Goal: Task Accomplishment & Management: Complete application form

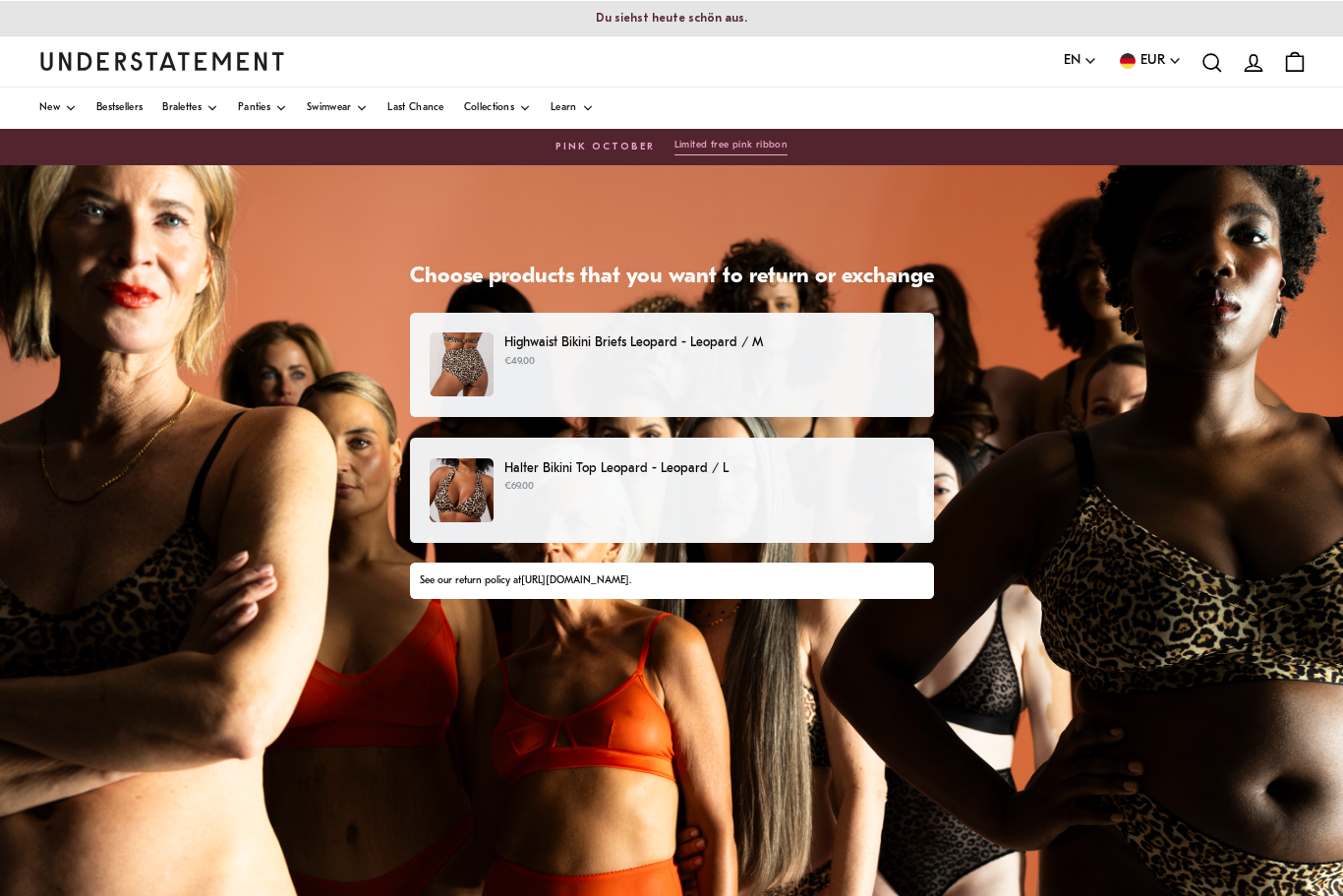
click at [563, 483] on p "€69.00" at bounding box center [709, 486] width 410 height 16
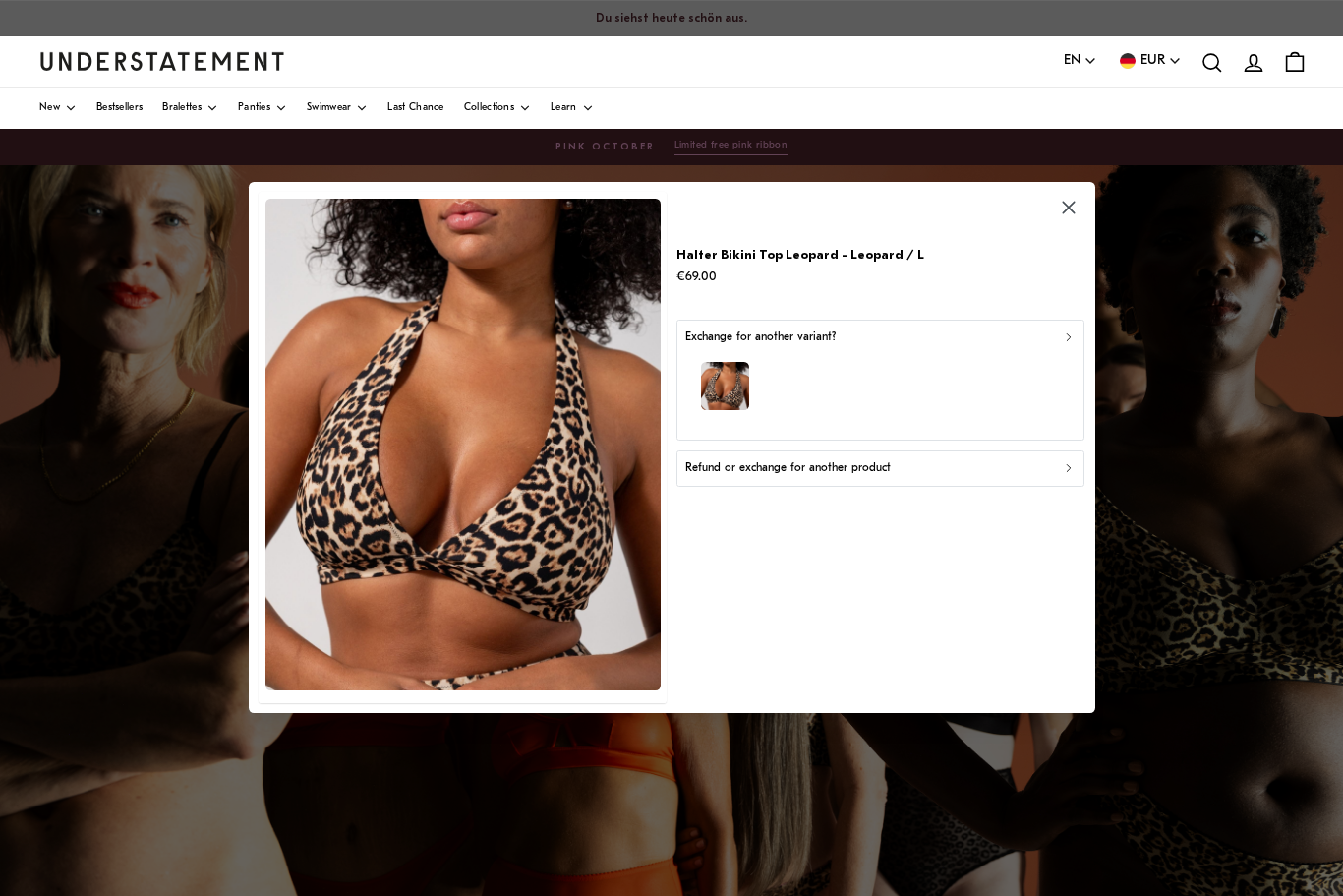
click at [1035, 364] on div "button" at bounding box center [880, 390] width 391 height 86
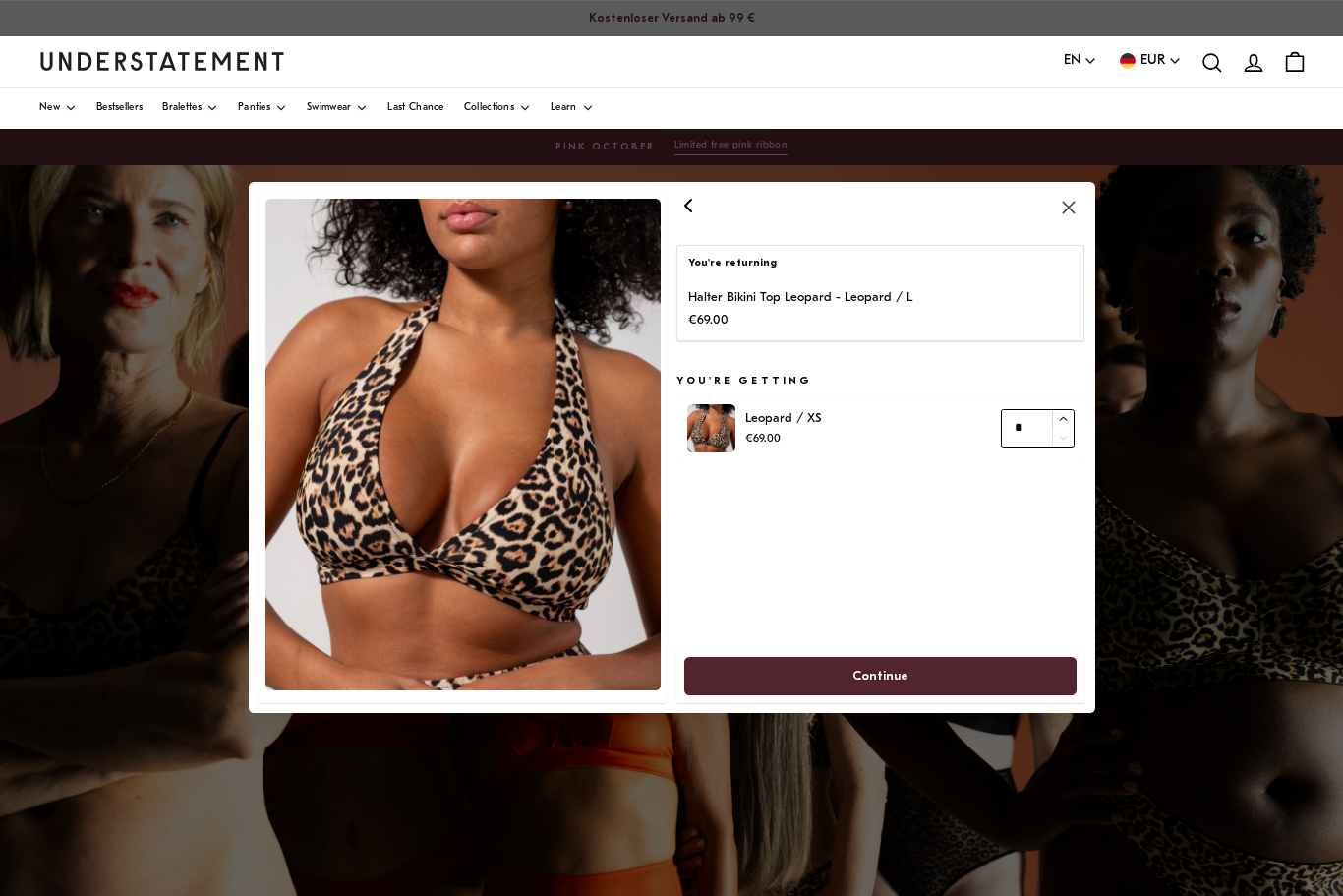
type input "*"
click at [1063, 414] on icon "button" at bounding box center [1063, 419] width 13 height 13
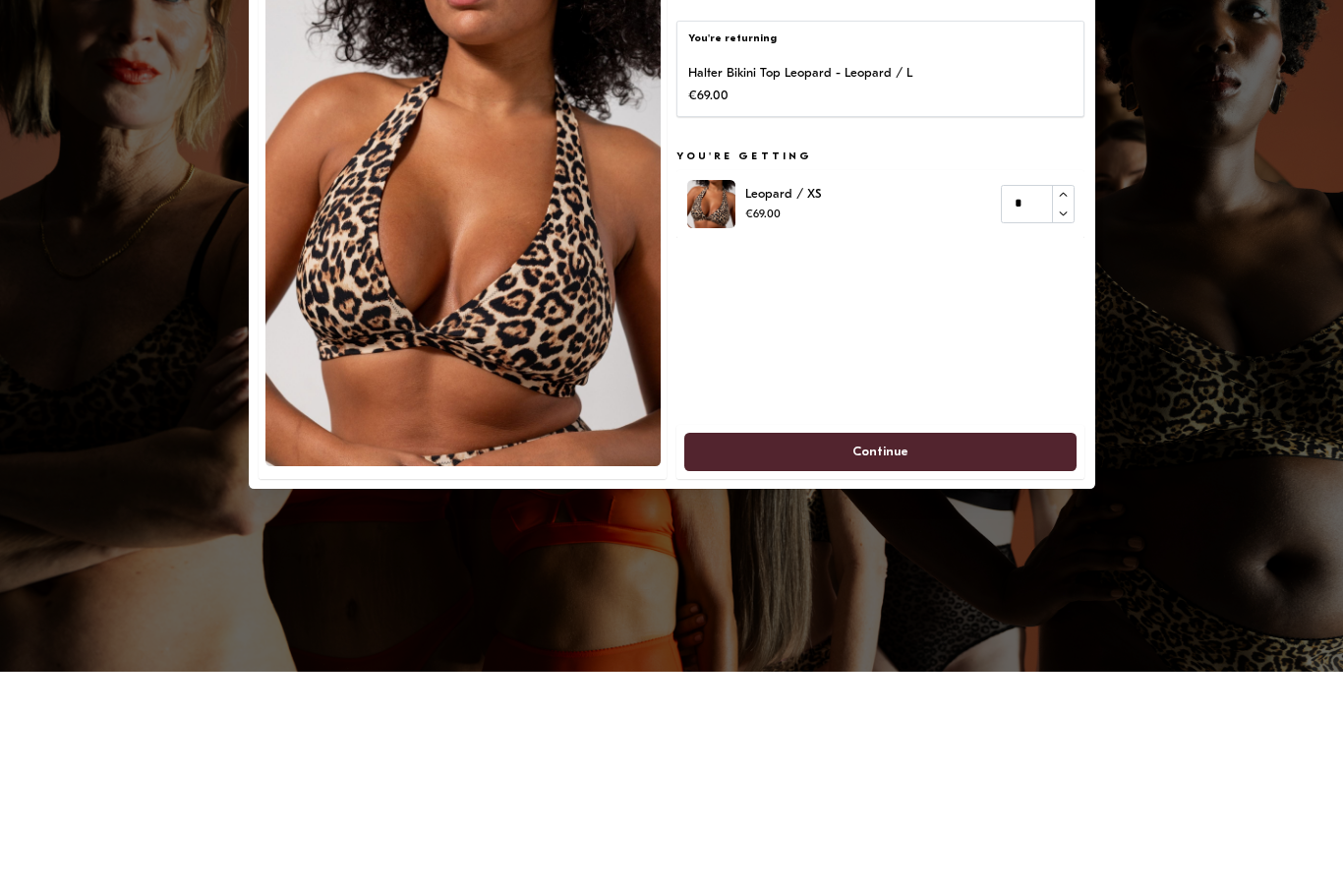
scroll to position [224, 0]
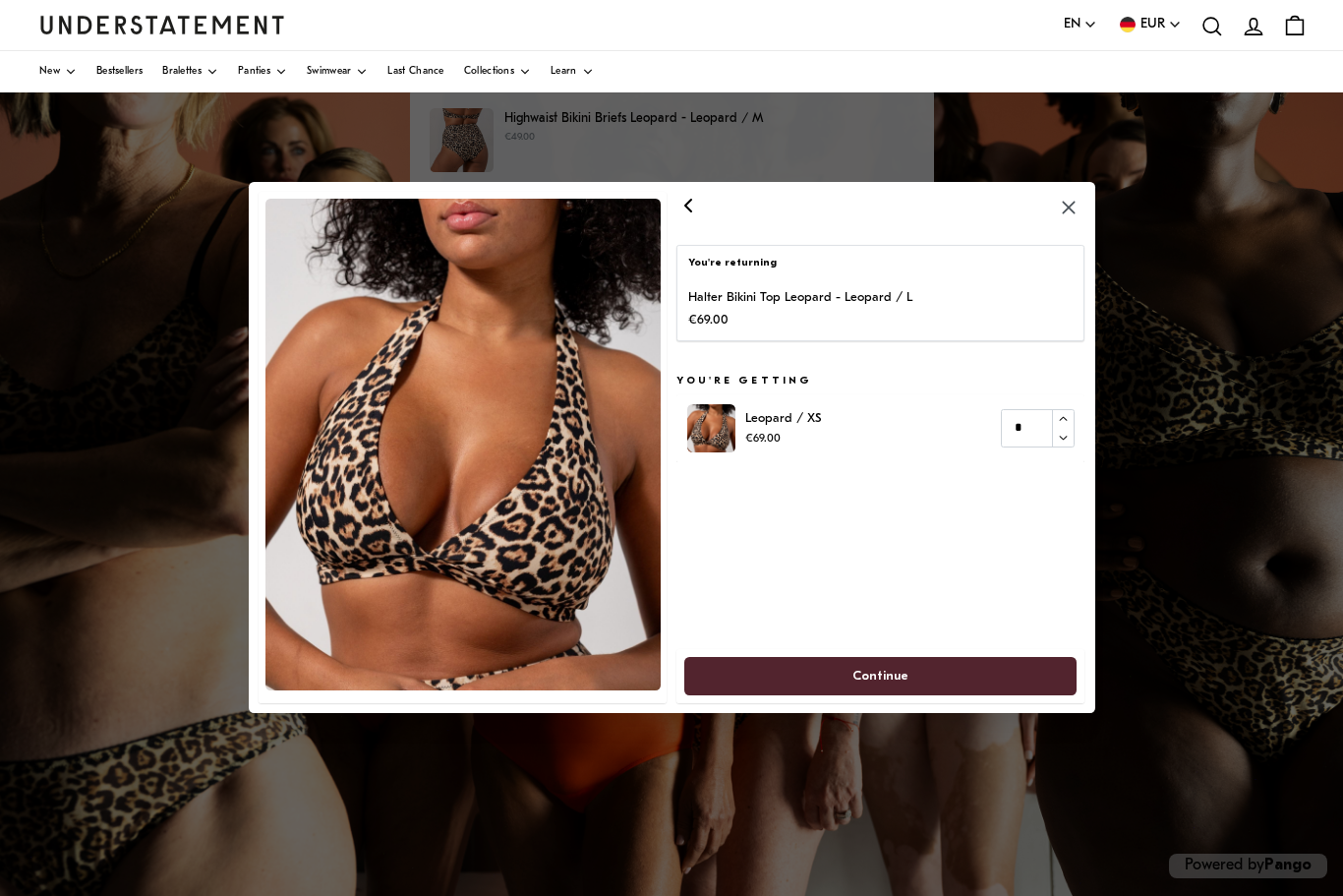
click at [949, 673] on span "Continue" at bounding box center [881, 675] width 351 height 36
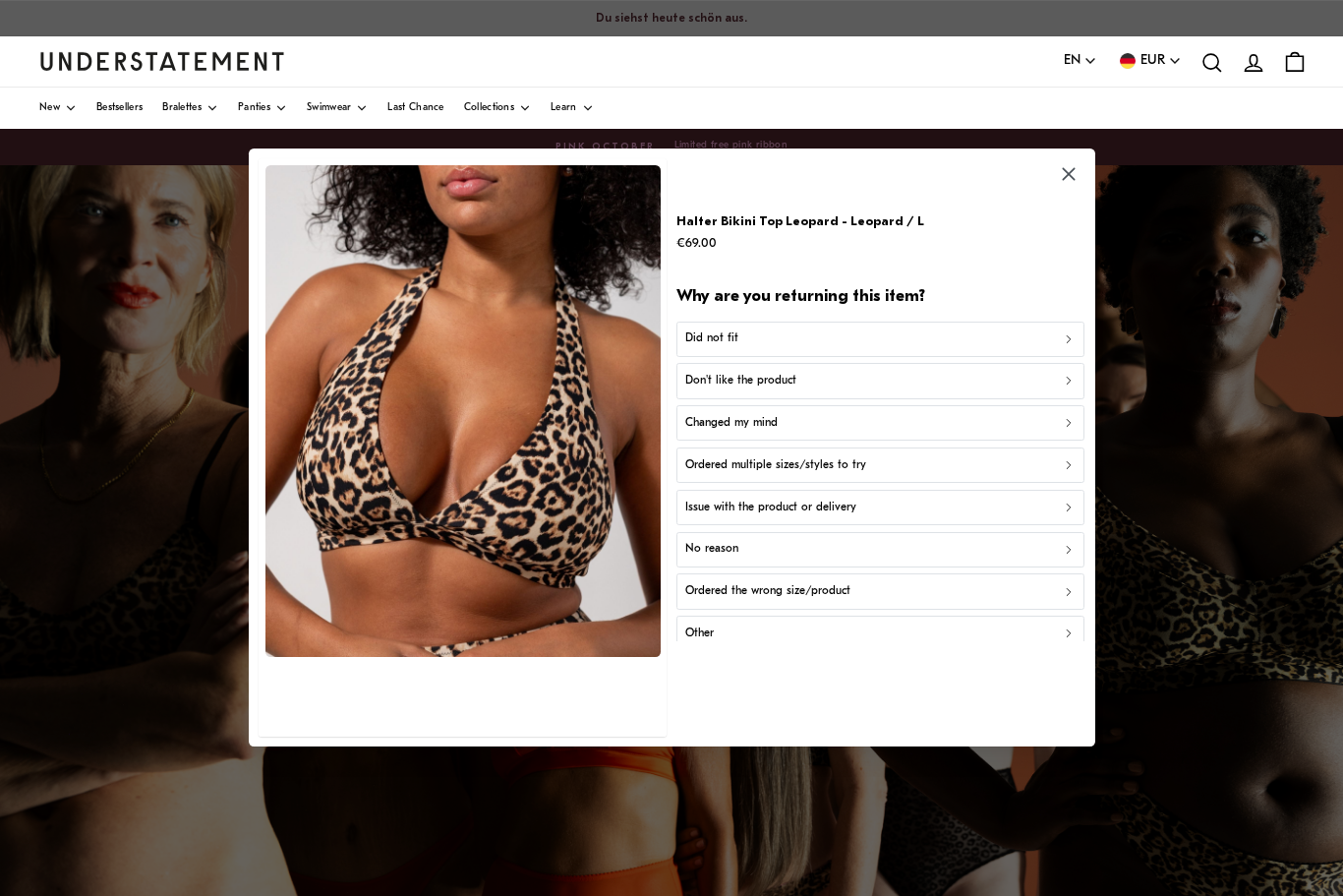
click at [1027, 336] on div "Did not fit" at bounding box center [880, 340] width 391 height 19
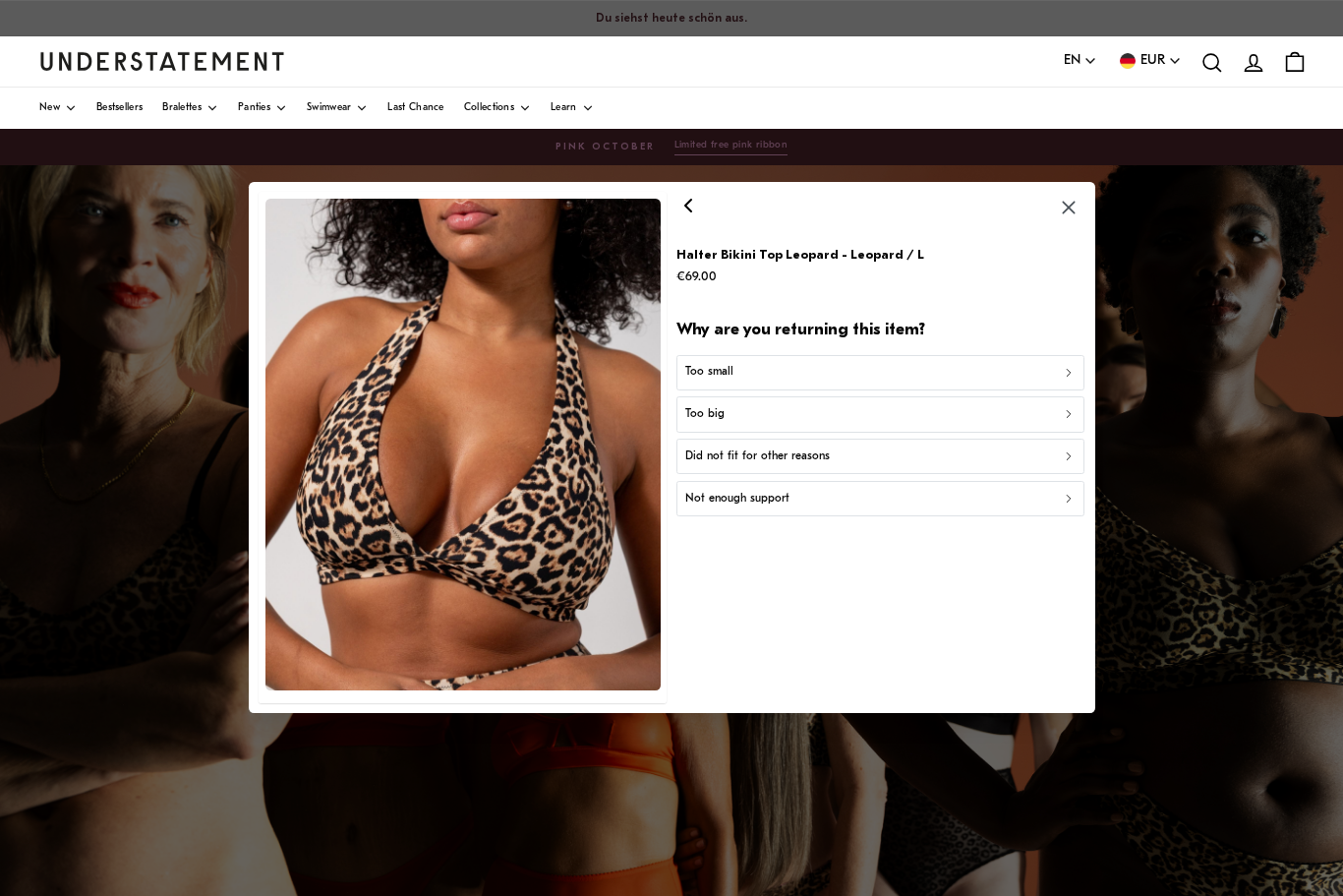
click at [932, 407] on div "Too big" at bounding box center [880, 416] width 391 height 19
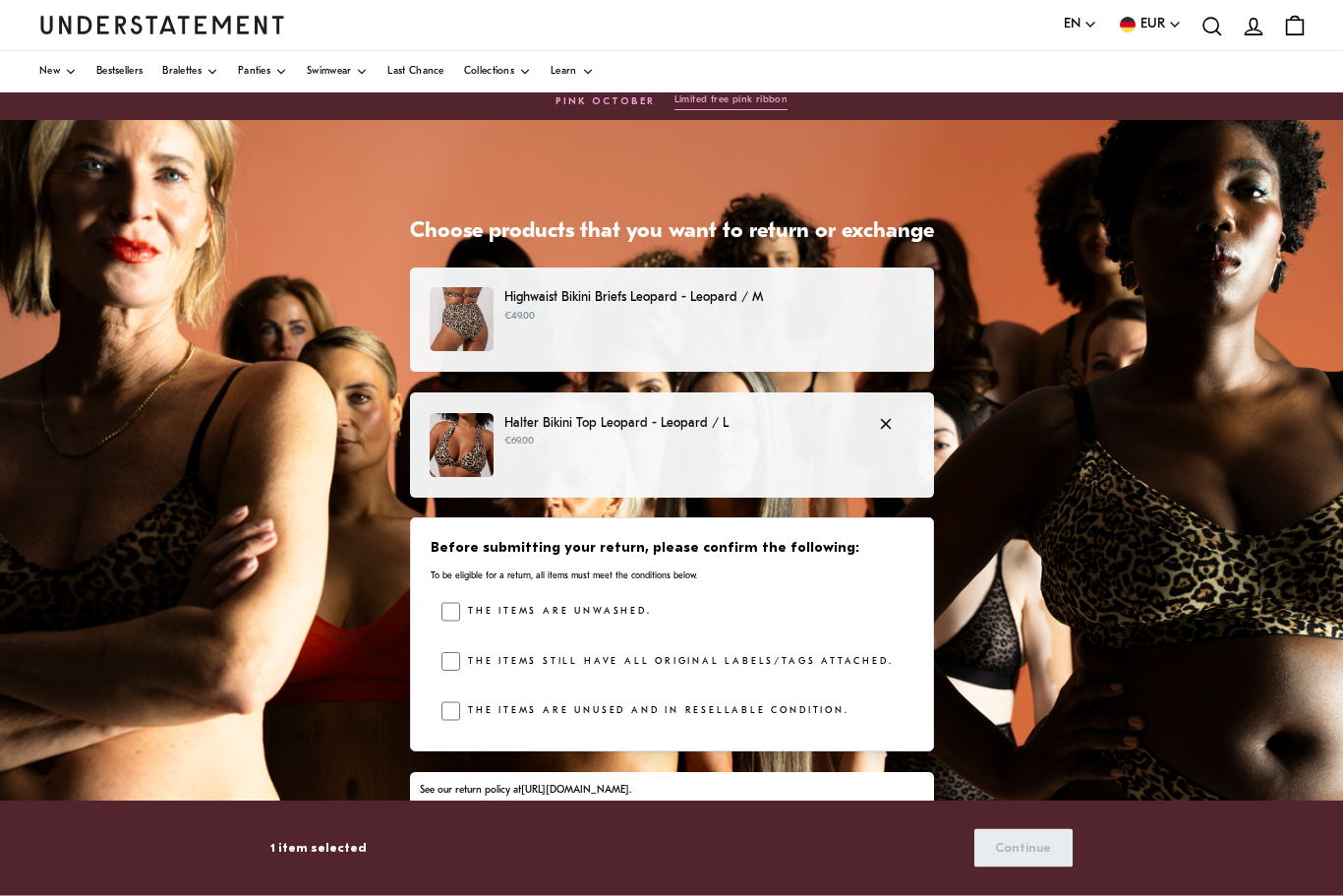
scroll to position [45, 0]
click at [460, 602] on label "The items are unwashed." at bounding box center [555, 611] width 191 height 20
click at [1028, 866] on span "Continue" at bounding box center [1023, 848] width 56 height 36
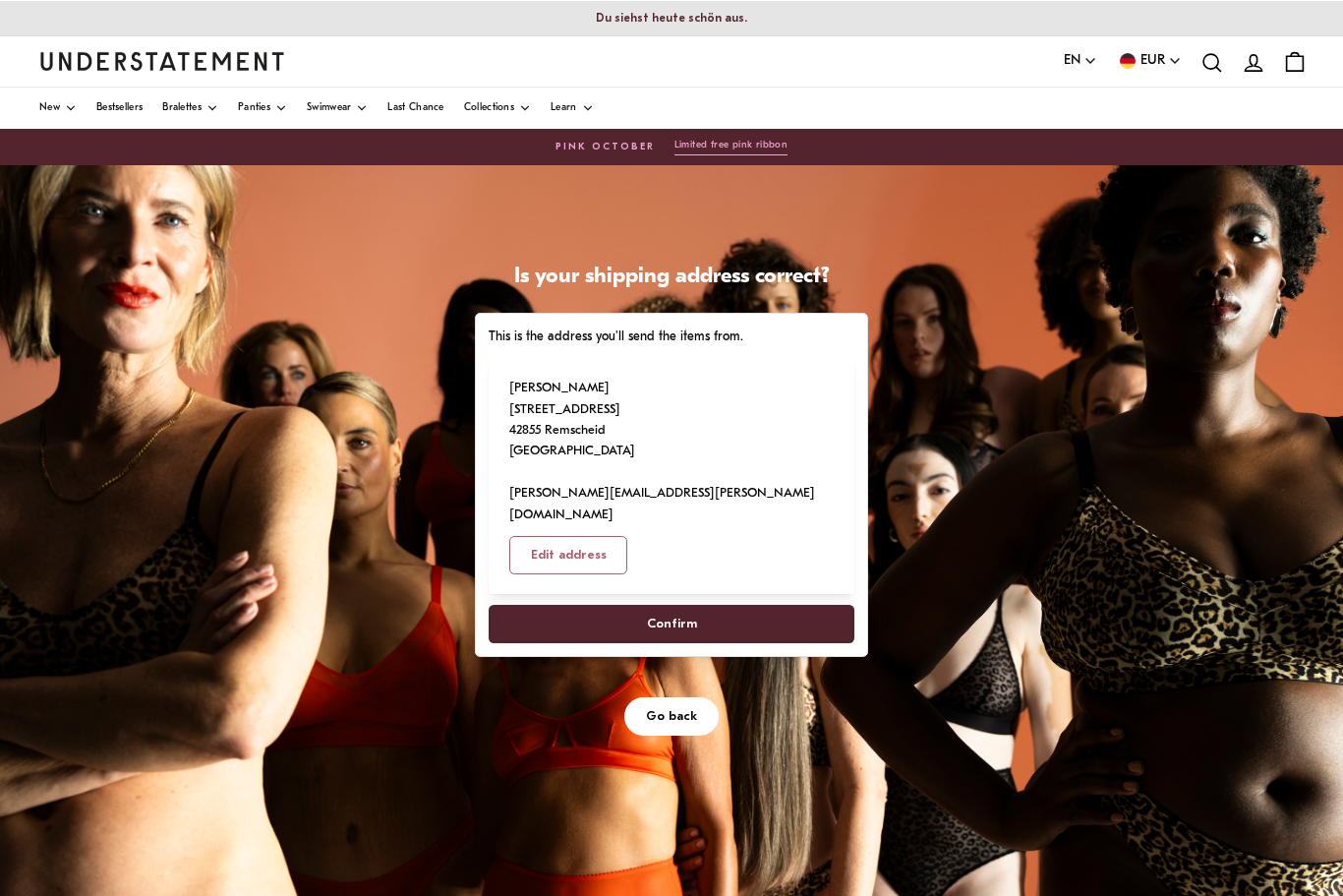
click at [746, 606] on span "Confirm" at bounding box center [672, 623] width 323 height 36
select select "**"
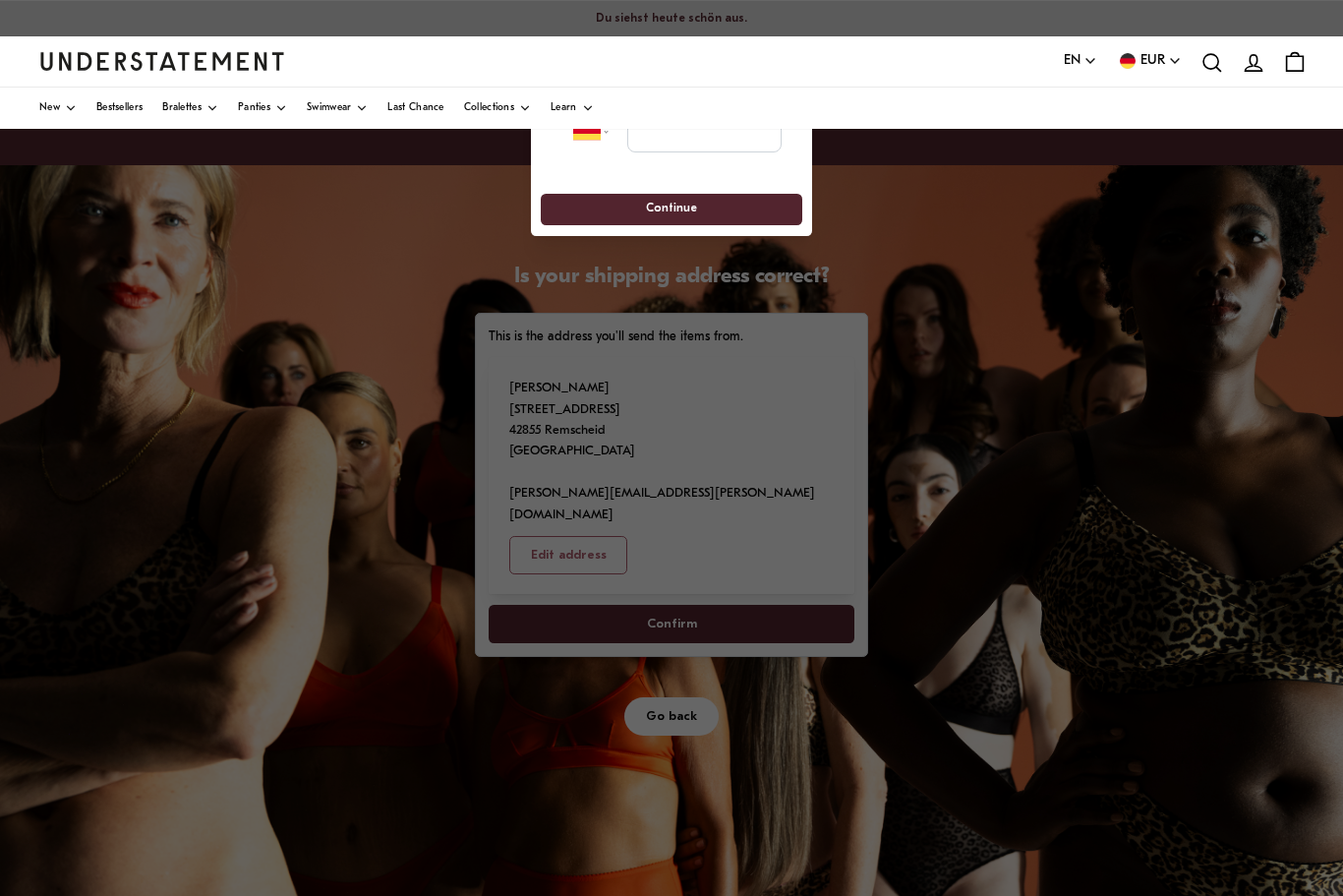
click at [707, 172] on div "**********" at bounding box center [671, 130] width 261 height 84
click at [714, 177] on div "**********" at bounding box center [672, 161] width 282 height 147
click at [717, 189] on div "**********" at bounding box center [672, 161] width 282 height 147
click at [679, 262] on div at bounding box center [672, 448] width 1343 height 896
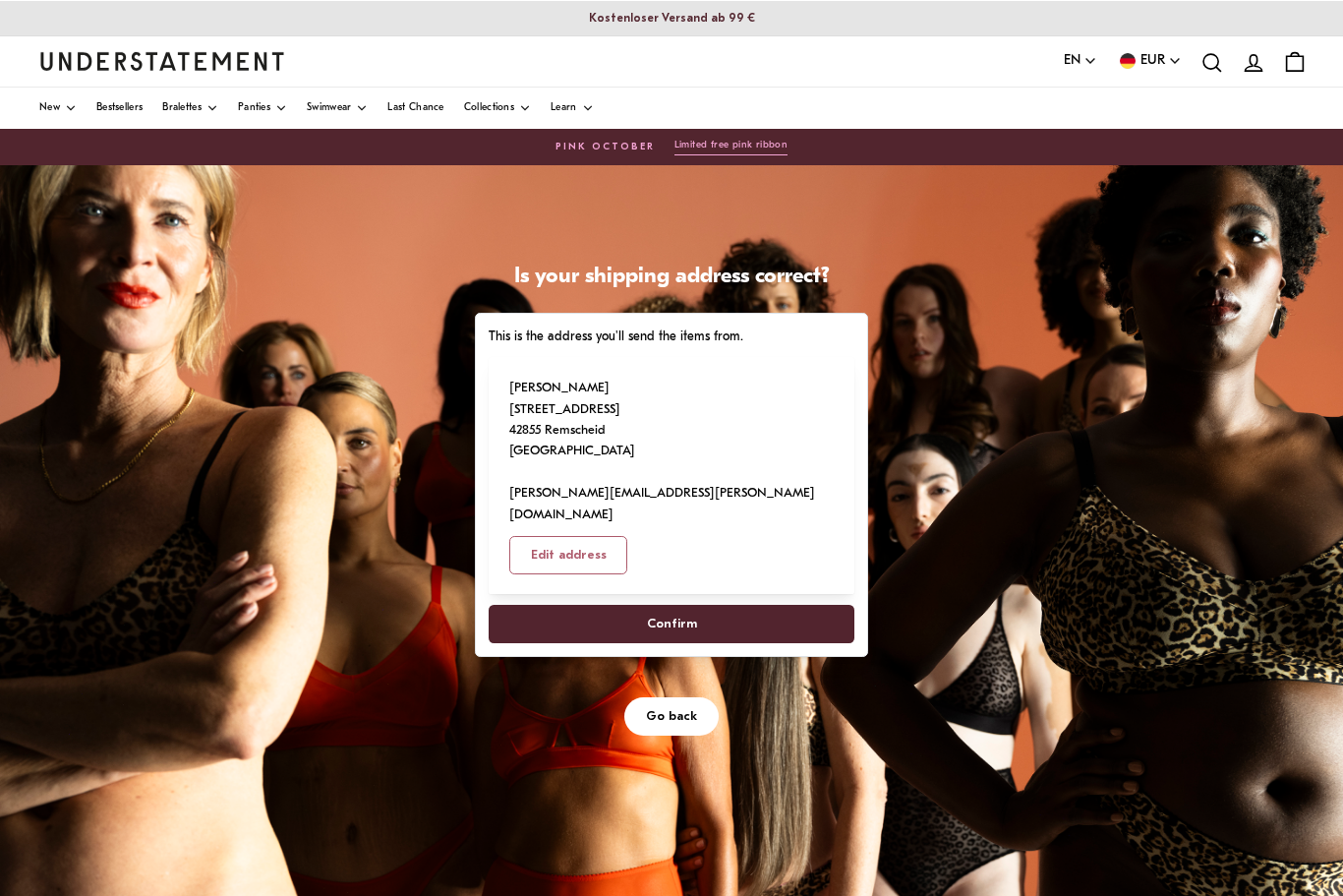
click at [755, 606] on span "Confirm" at bounding box center [672, 623] width 323 height 36
click at [760, 606] on span "Confirm" at bounding box center [672, 623] width 323 height 36
click at [779, 606] on span "Confirm" at bounding box center [672, 623] width 323 height 36
click at [821, 606] on span "Confirm" at bounding box center [672, 623] width 323 height 36
click at [806, 606] on span "Confirm" at bounding box center [672, 623] width 323 height 36
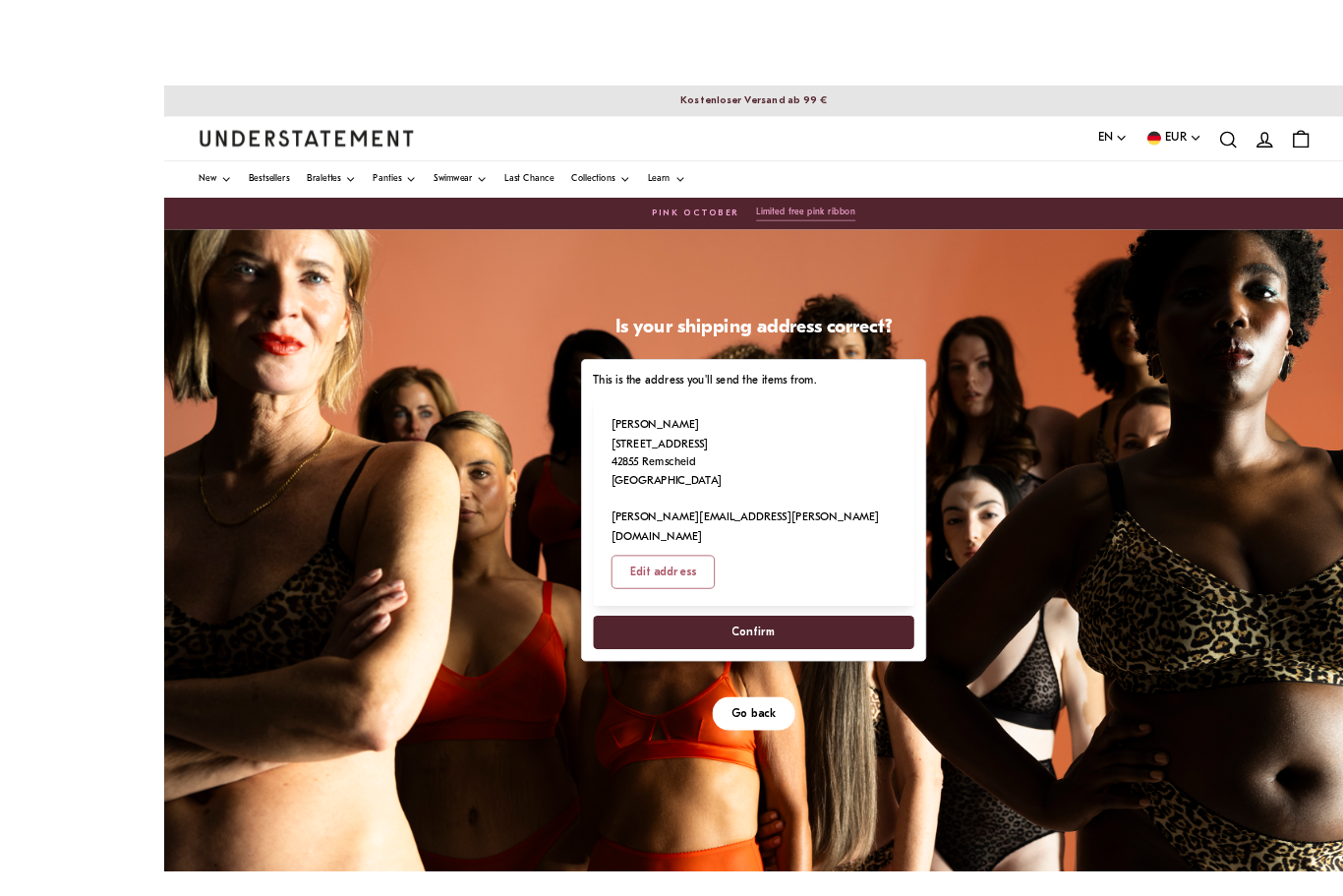
scroll to position [40, 0]
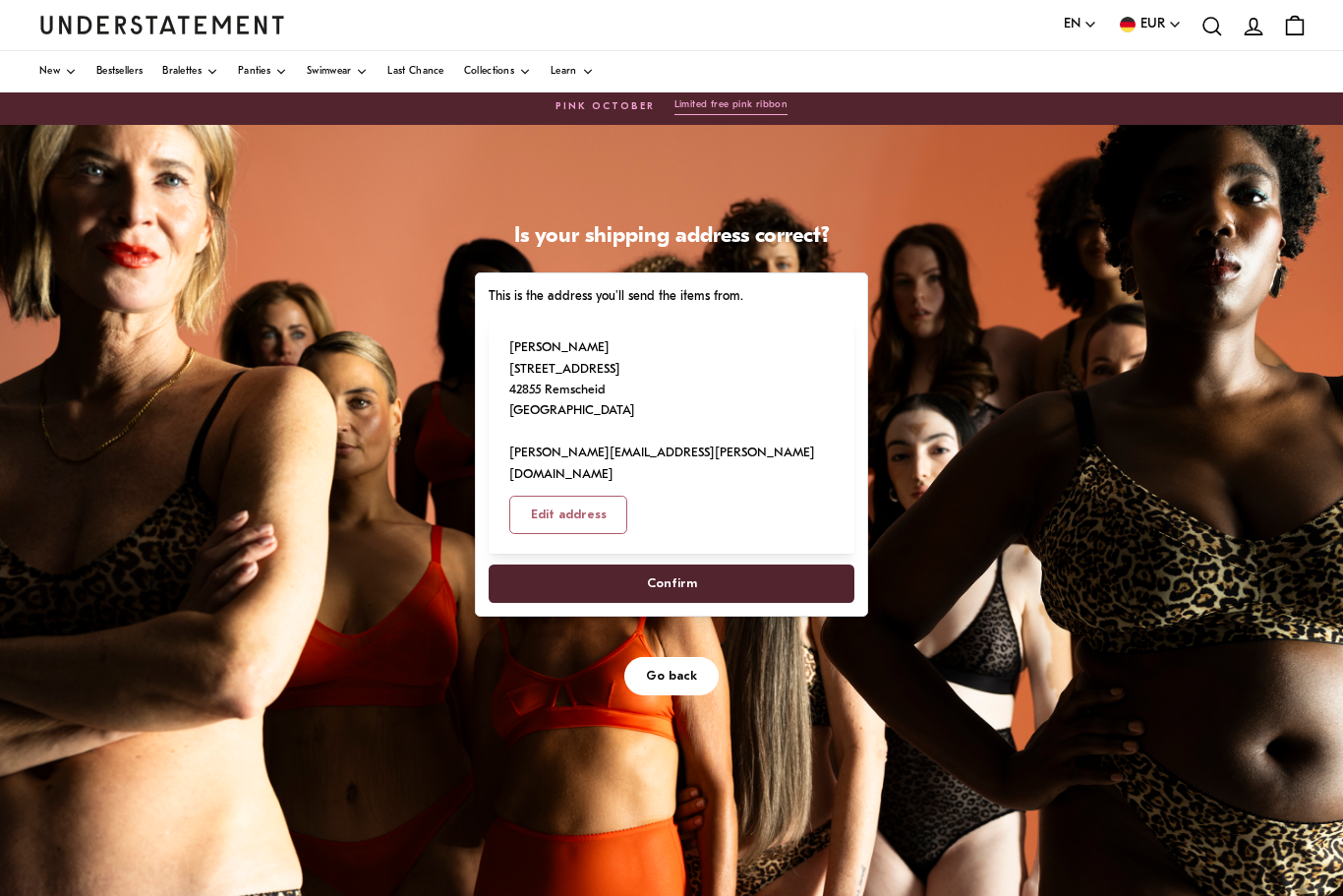
click at [792, 565] on span "Confirm" at bounding box center [672, 583] width 323 height 36
click at [725, 565] on span "Confirm" at bounding box center [672, 583] width 323 height 36
click at [775, 565] on span "Confirm" at bounding box center [672, 583] width 323 height 36
click at [787, 565] on span "Confirm" at bounding box center [672, 583] width 323 height 36
click at [776, 565] on span "Confirm" at bounding box center [672, 583] width 323 height 36
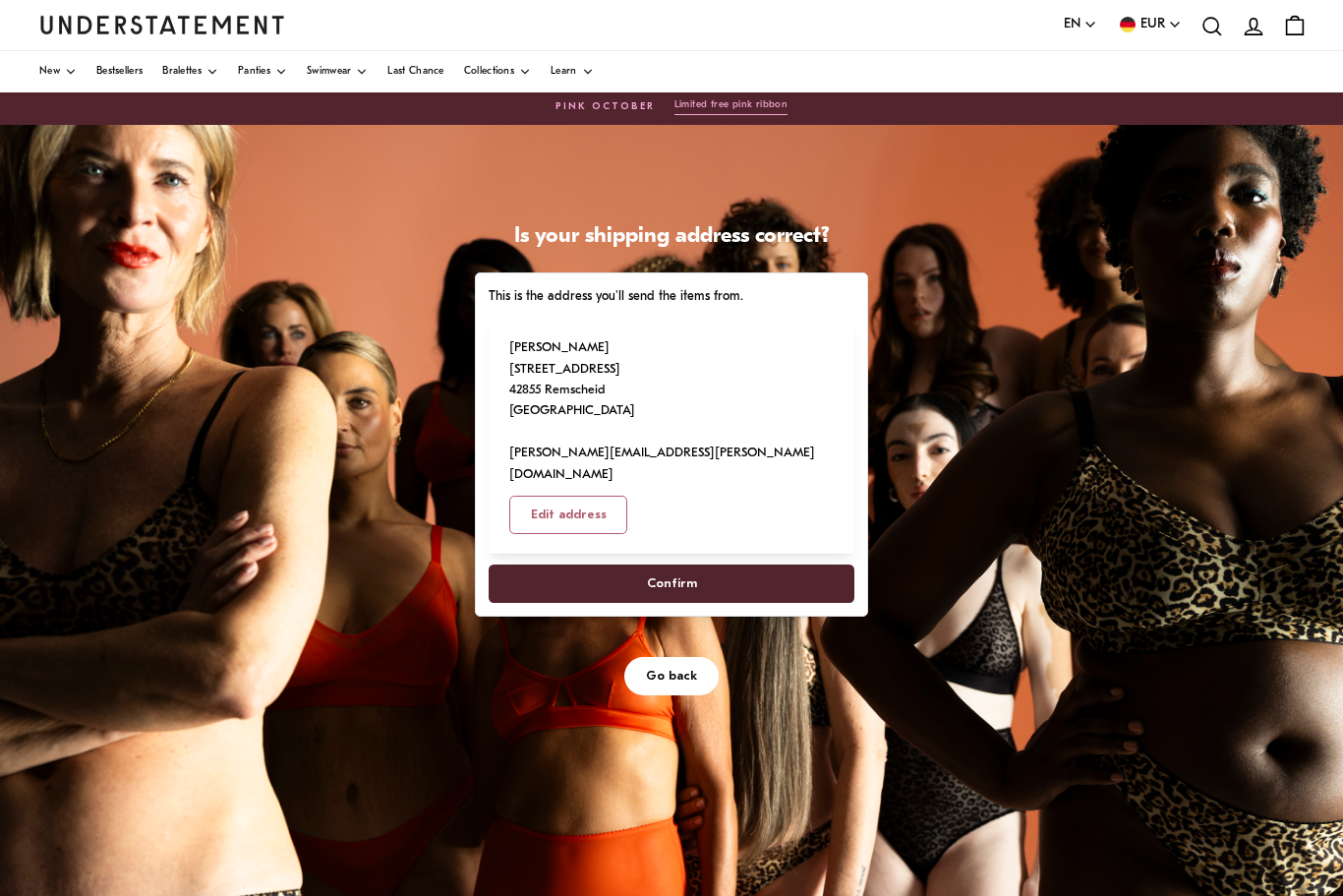
click at [779, 565] on span "Confirm" at bounding box center [672, 583] width 323 height 36
click at [786, 565] on span "Confirm" at bounding box center [672, 583] width 323 height 36
click at [785, 565] on span "Confirm" at bounding box center [672, 583] width 323 height 36
click at [784, 565] on span "Confirm" at bounding box center [672, 583] width 323 height 36
click at [783, 565] on span "Confirm" at bounding box center [672, 583] width 323 height 36
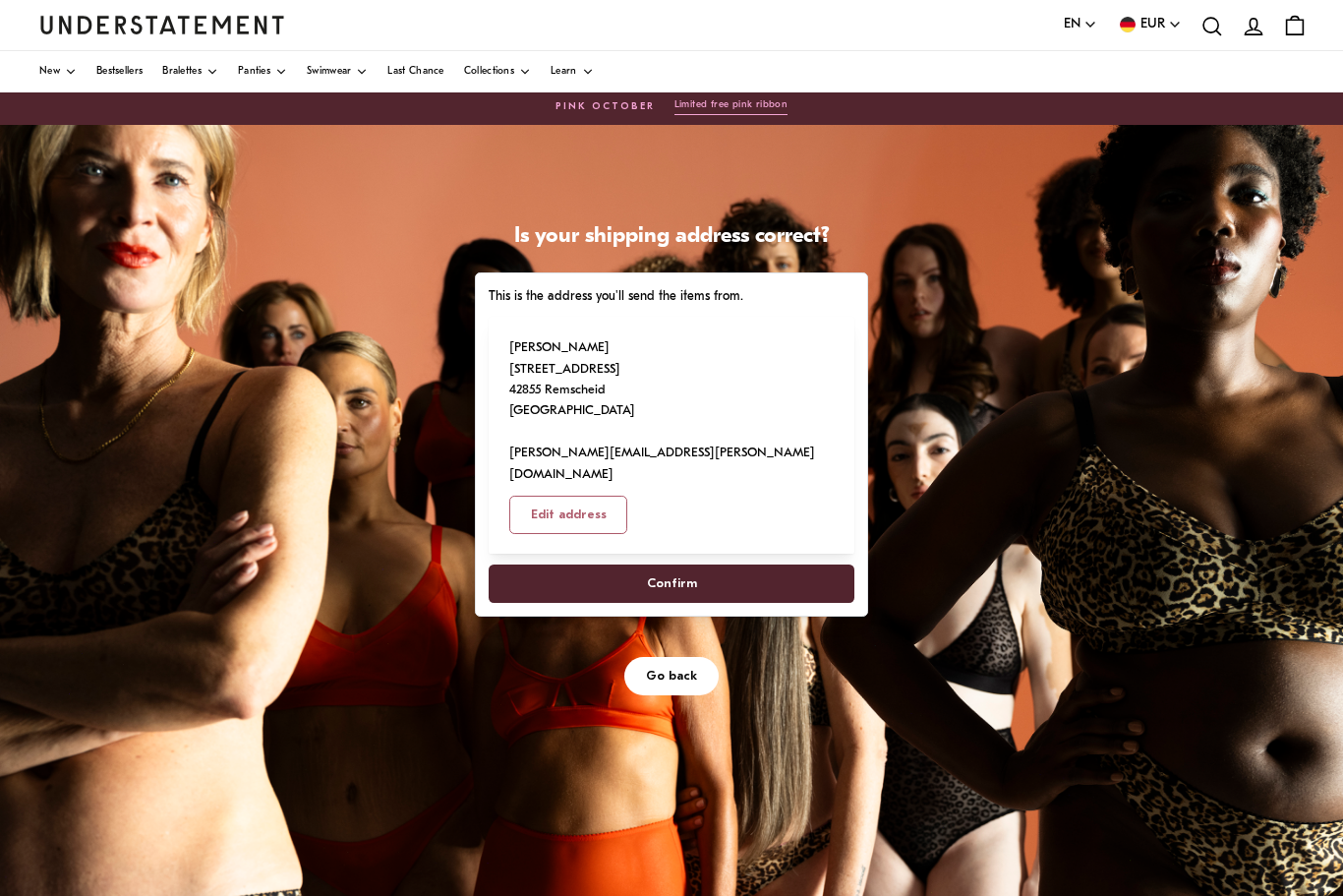
click at [781, 565] on span "Confirm" at bounding box center [672, 583] width 323 height 36
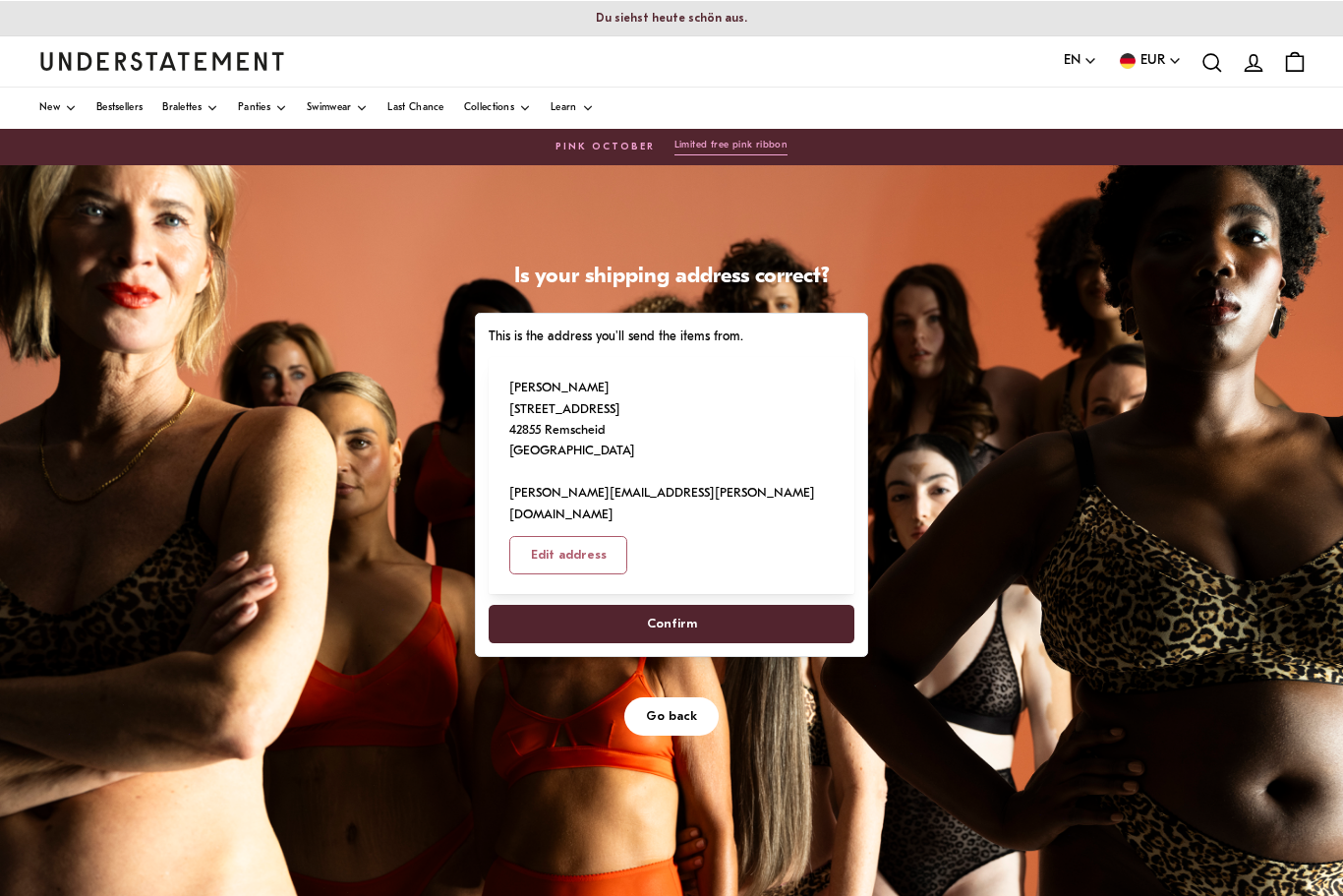
click at [819, 606] on span "Confirm" at bounding box center [672, 623] width 323 height 36
click at [764, 606] on span "Confirm" at bounding box center [672, 623] width 323 height 36
click at [794, 657] on div "Go back" at bounding box center [672, 696] width 394 height 80
click at [628, 536] on button "Edit address" at bounding box center [568, 554] width 119 height 38
select select "**"
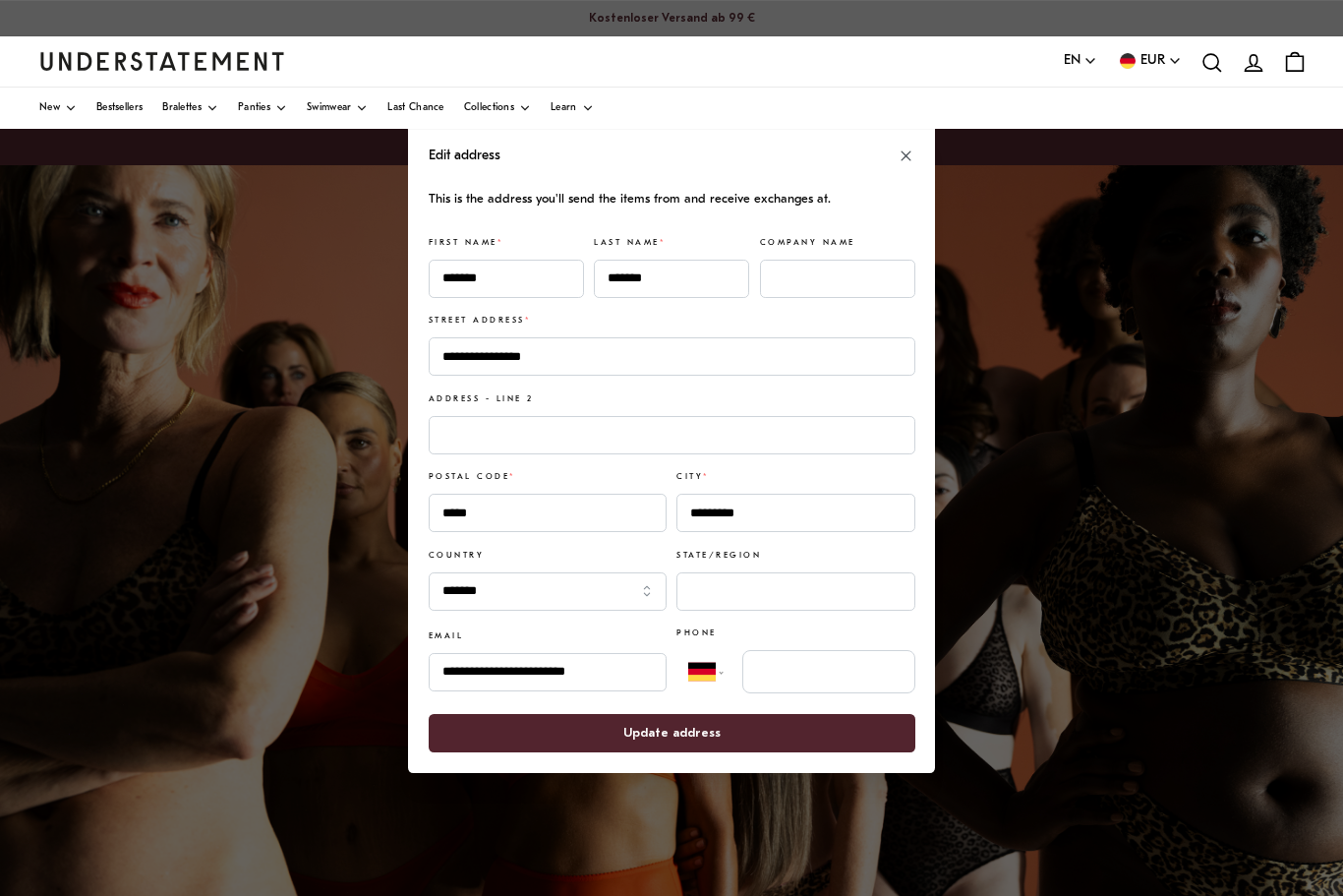
click at [777, 733] on span "Update address" at bounding box center [671, 732] width 443 height 36
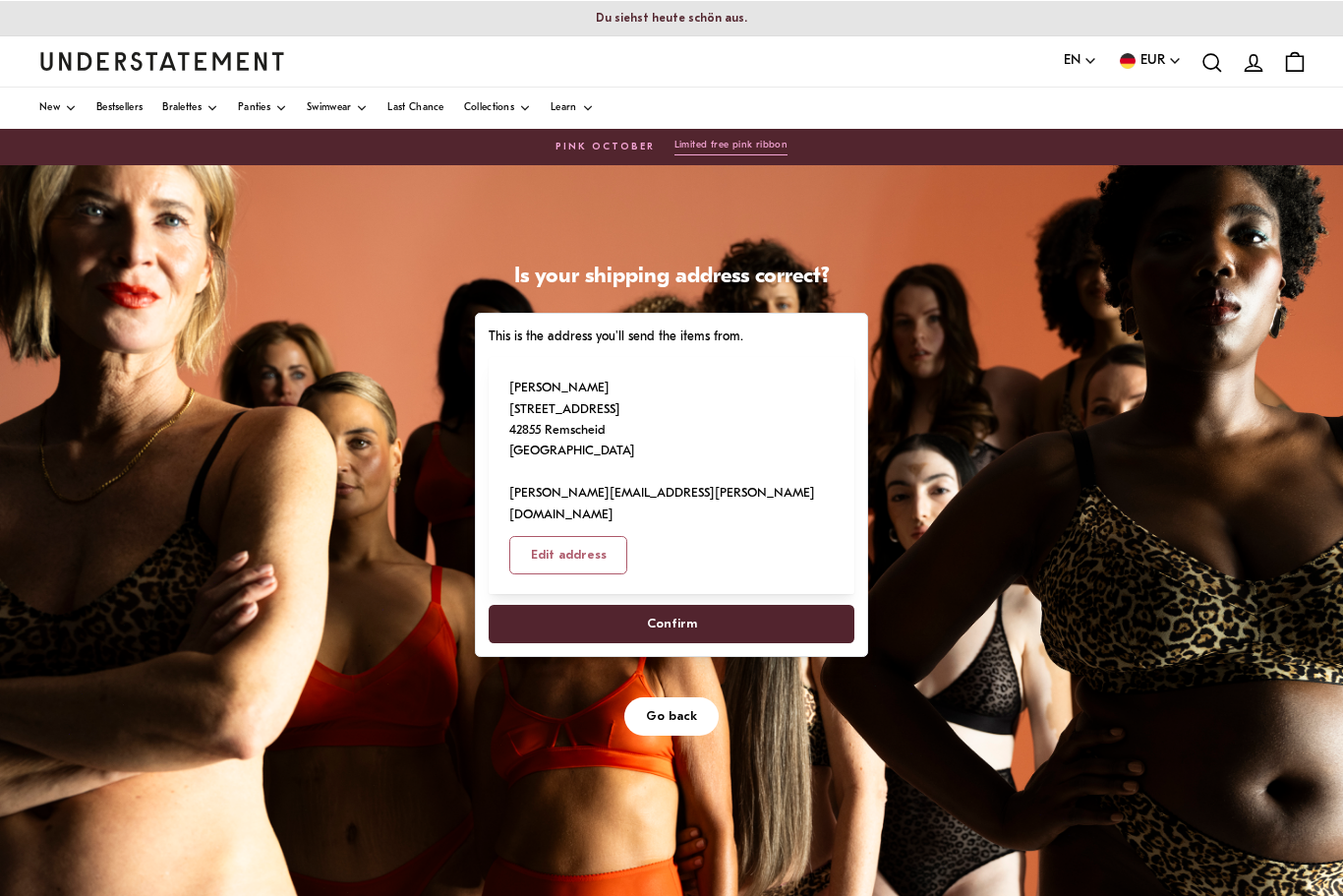
click at [761, 606] on span "Confirm" at bounding box center [672, 623] width 323 height 36
click at [702, 697] on button "Go back" at bounding box center [672, 716] width 95 height 38
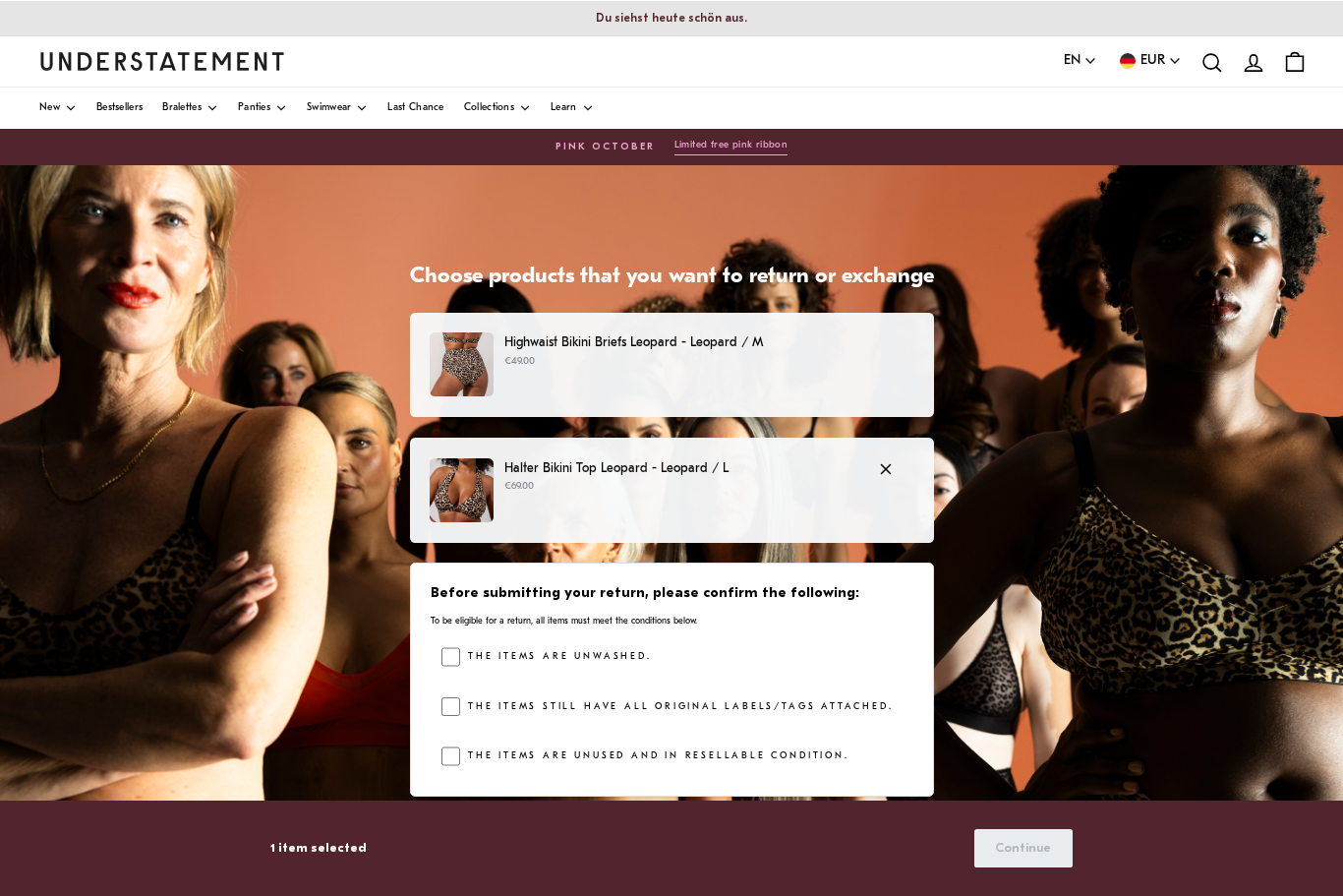
click at [609, 658] on label "The items are unwashed." at bounding box center [555, 657] width 191 height 20
click at [572, 706] on label "The items still have all original labels/tags attached." at bounding box center [675, 707] width 432 height 20
click at [566, 746] on label "The items are unused and in resellable condition." at bounding box center [654, 756] width 389 height 20
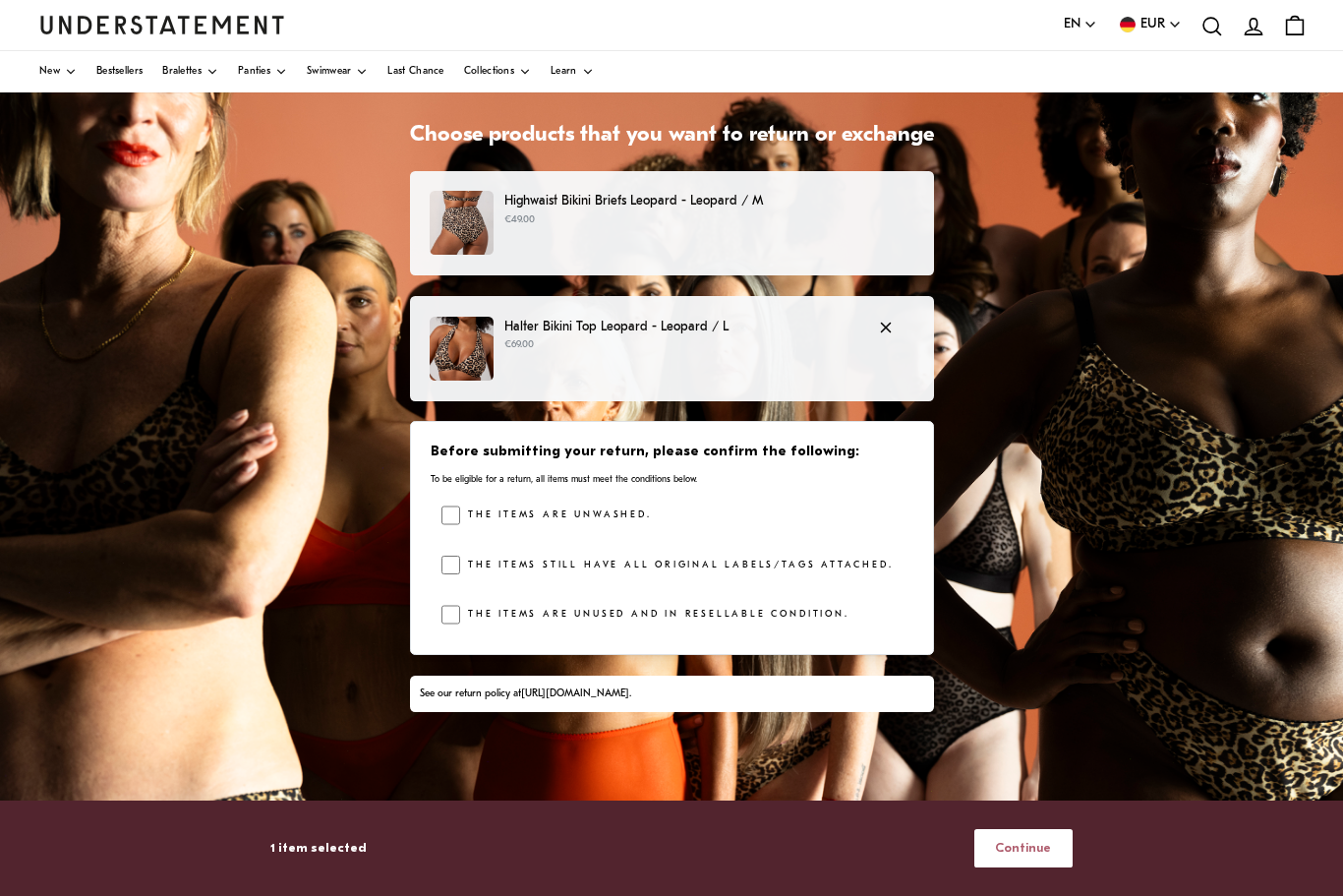
scroll to position [146, 0]
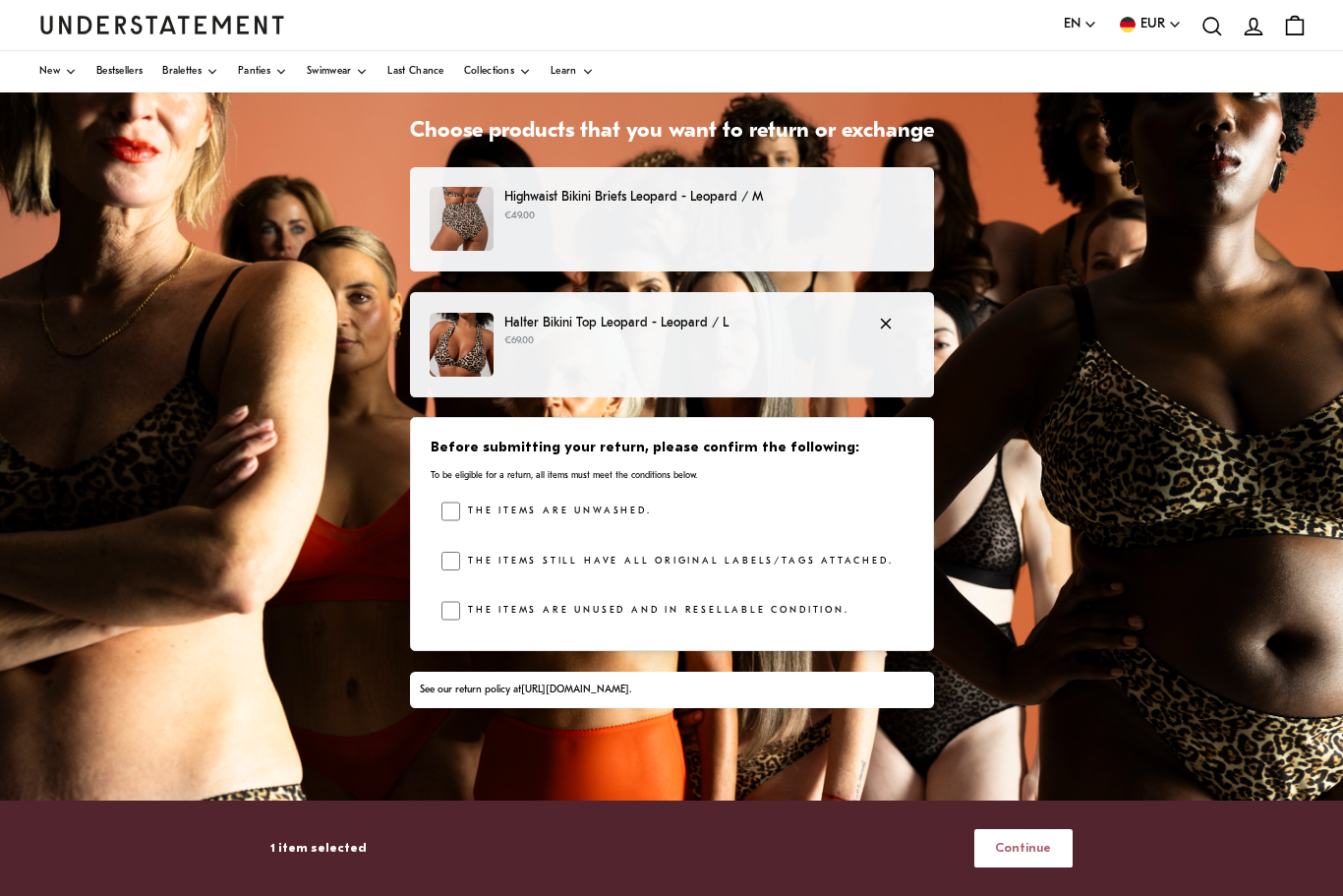
click at [1036, 866] on span "Continue" at bounding box center [1023, 848] width 56 height 36
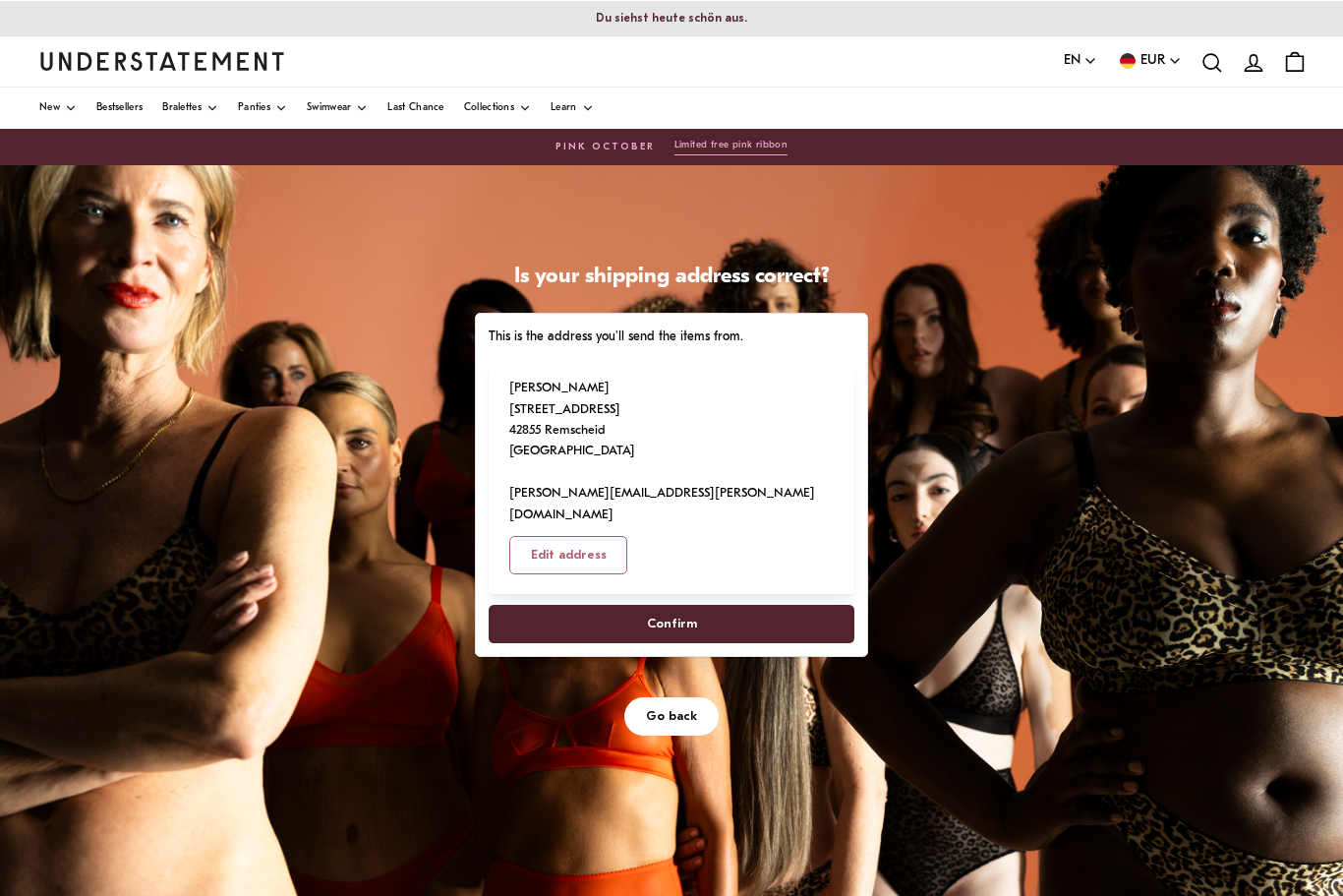
click at [714, 606] on span "Confirm" at bounding box center [672, 623] width 323 height 36
select select "**"
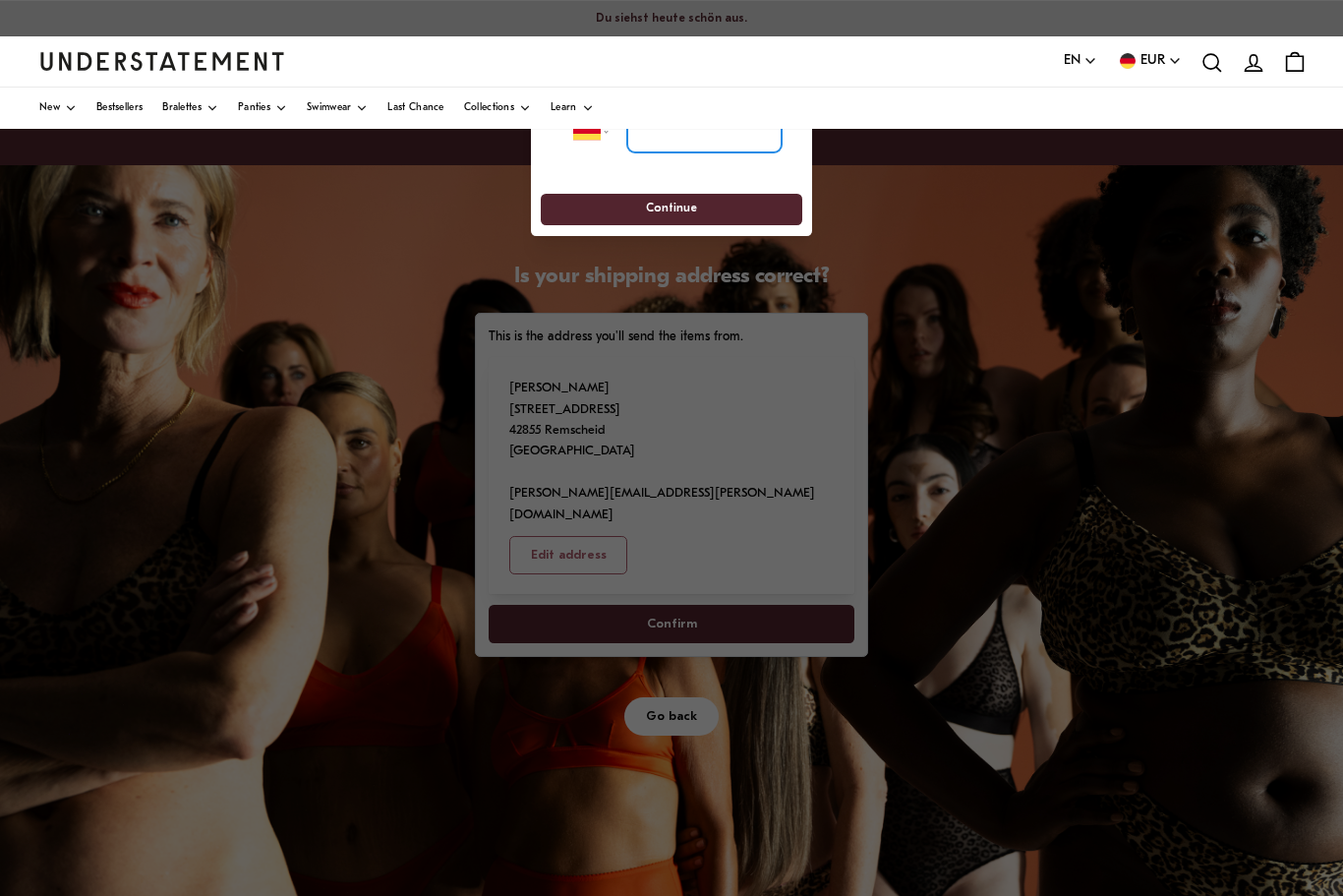
click at [700, 147] on input "tel" at bounding box center [704, 131] width 155 height 43
type input "**********"
click at [716, 213] on span "Continue" at bounding box center [671, 209] width 225 height 31
click at [703, 218] on span "Continue" at bounding box center [671, 209] width 225 height 31
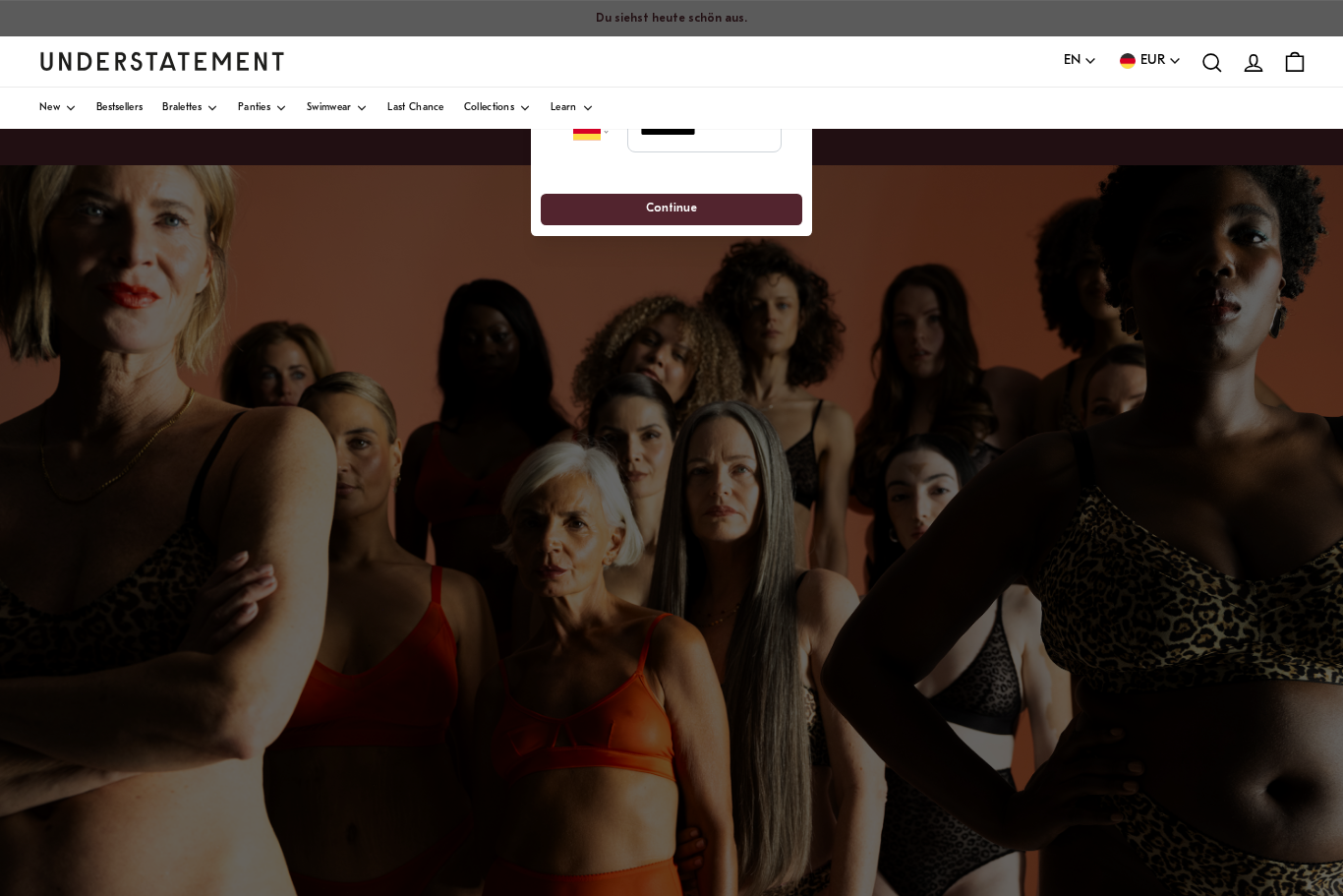
click at [707, 211] on span "Continue" at bounding box center [671, 209] width 225 height 31
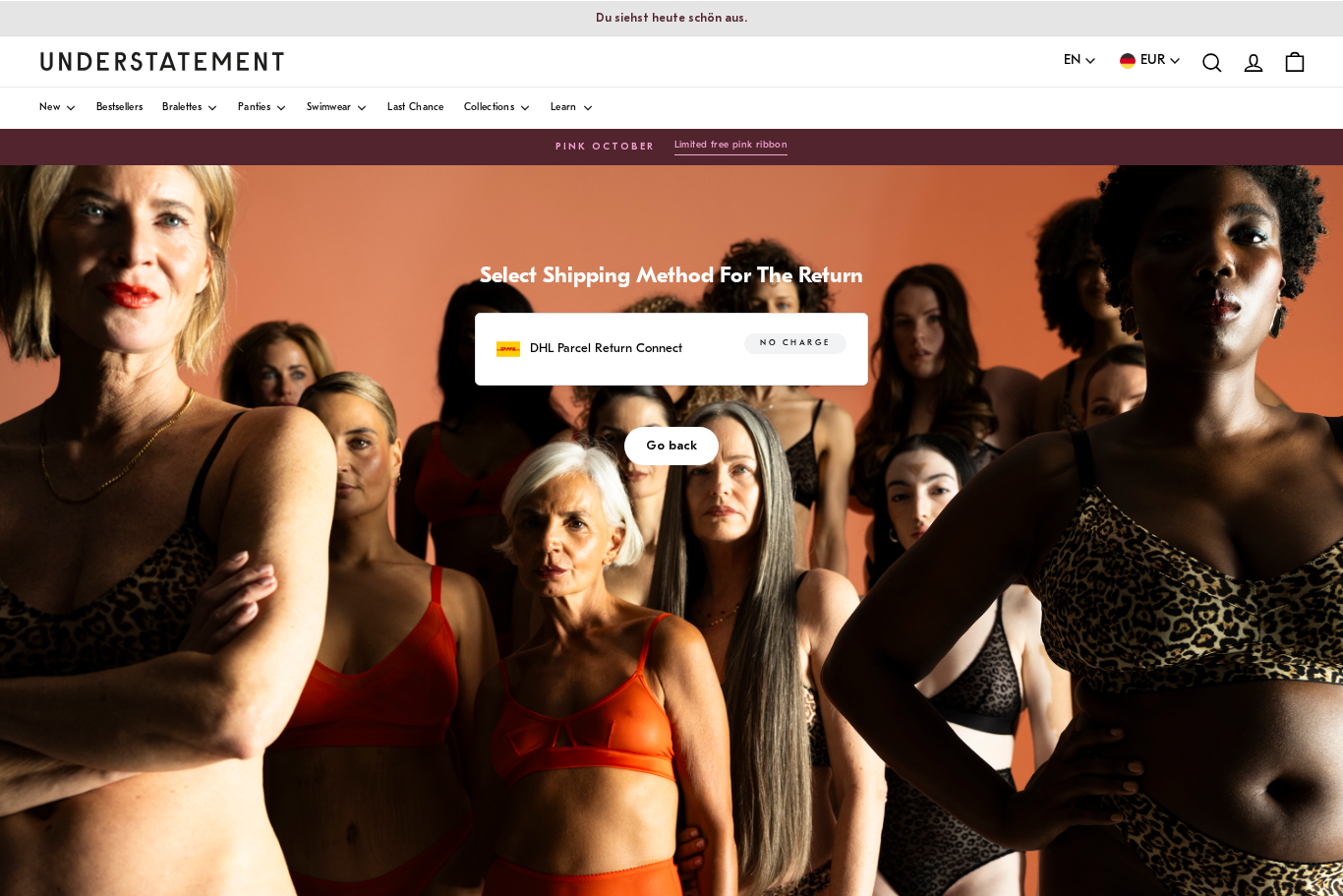
click at [608, 339] on p "DHL Parcel Return Connect" at bounding box center [606, 349] width 153 height 21
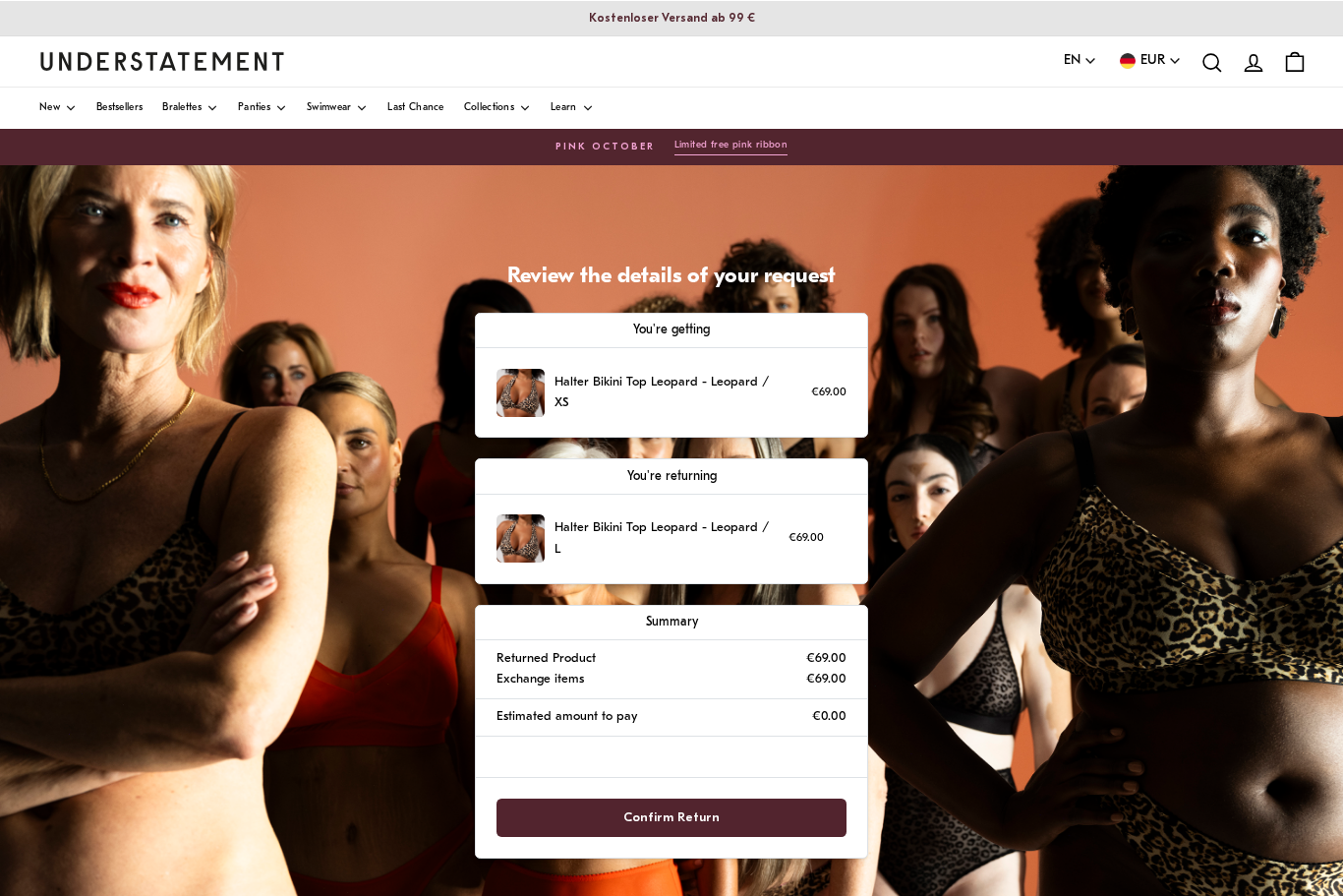
click at [765, 808] on span "Confirm Return" at bounding box center [672, 817] width 308 height 36
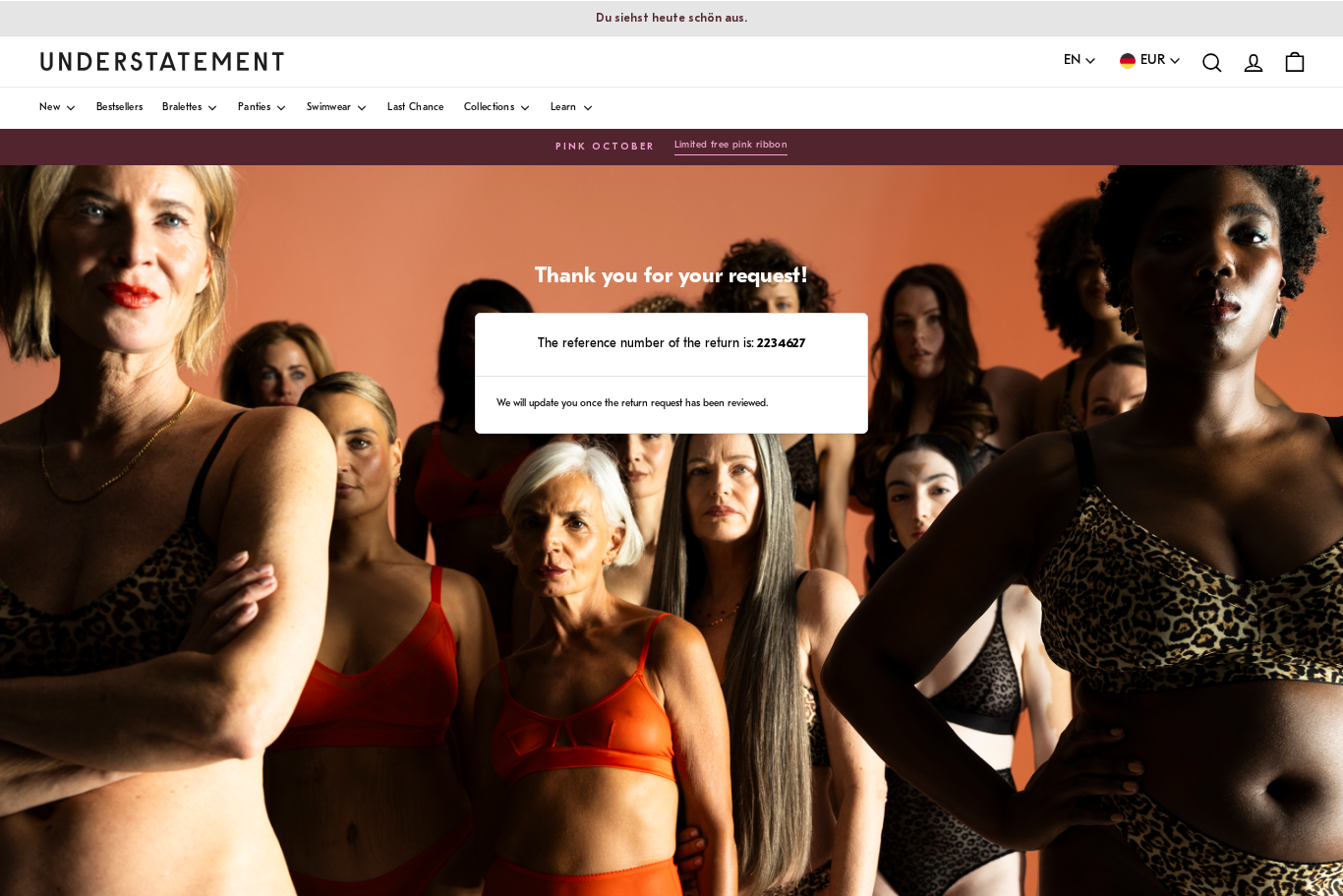
click at [1204, 478] on div "Thank you for your request! The reference number of the return is: 2234627 We w…" at bounding box center [672, 657] width 1343 height 984
click at [794, 398] on div "We will update you once the return request has been reviewed." at bounding box center [672, 406] width 392 height 57
click at [756, 538] on div "Thank you for your request! The reference number of the return is: 2234627 We w…" at bounding box center [672, 657] width 1343 height 984
click at [707, 612] on div "Thank you for your request! The reference number of the return is: 2234627 We w…" at bounding box center [672, 657] width 1343 height 984
click at [693, 619] on div "Thank you for your request! The reference number of the return is: 2234627 We w…" at bounding box center [672, 657] width 1343 height 984
